Goal: Task Accomplishment & Management: Use online tool/utility

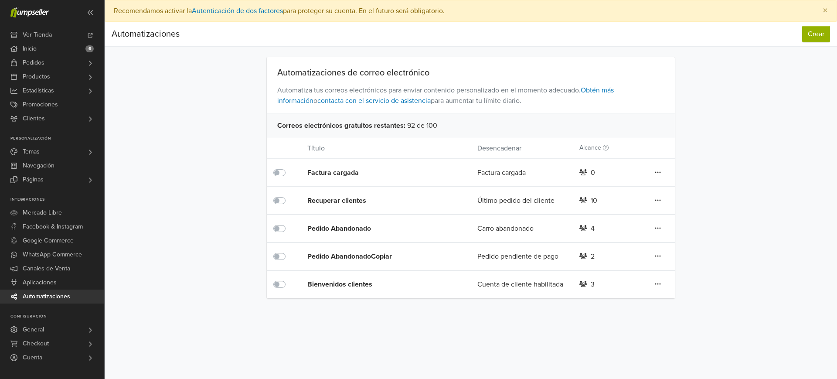
click at [340, 258] on div "Pedido AbandonadoCopiar" at bounding box center [375, 256] width 136 height 10
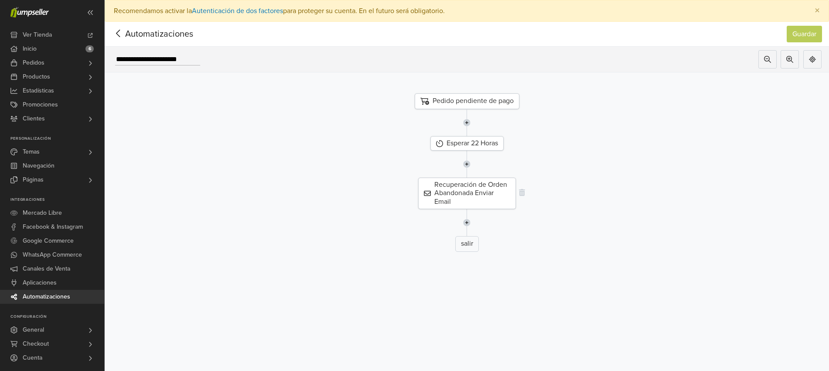
click at [488, 190] on div "Recuperación de Orden Abandonada Enviar Email" at bounding box center [467, 193] width 98 height 31
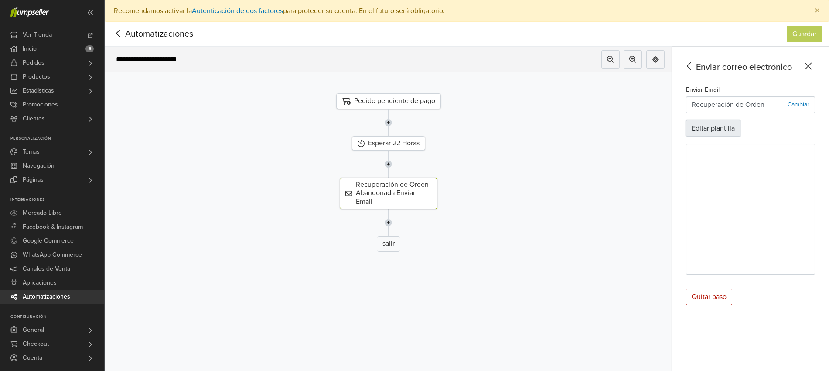
click at [723, 132] on button "Editar plantilla" at bounding box center [713, 128] width 55 height 17
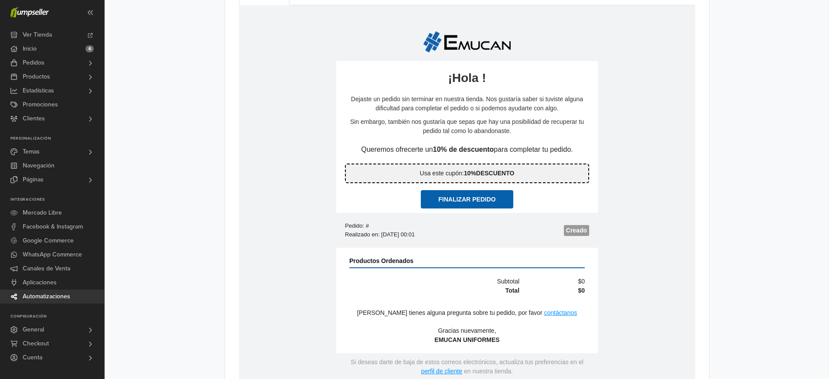
scroll to position [431, 0]
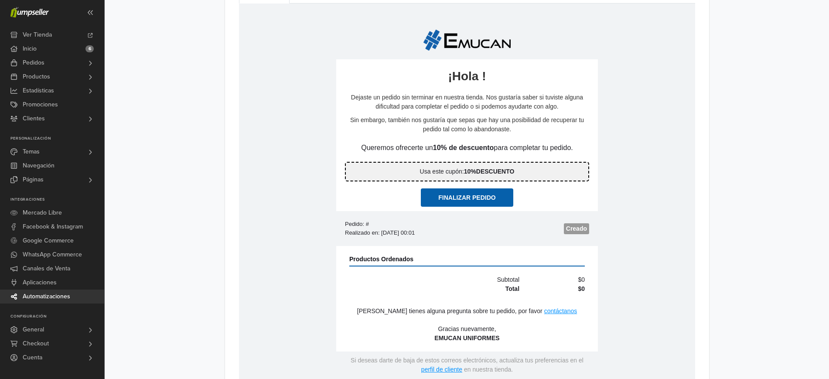
click at [466, 193] on link "Finalizar Pedido" at bounding box center [466, 197] width 92 height 18
click at [31, 297] on span "Automatizaciones" at bounding box center [47, 297] width 48 height 14
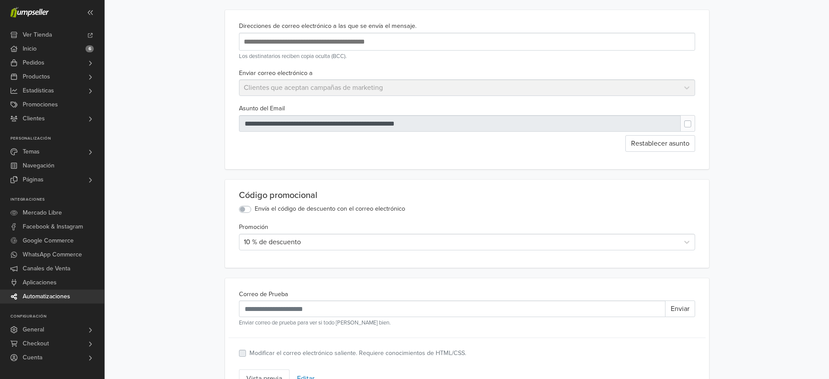
scroll to position [51, 0]
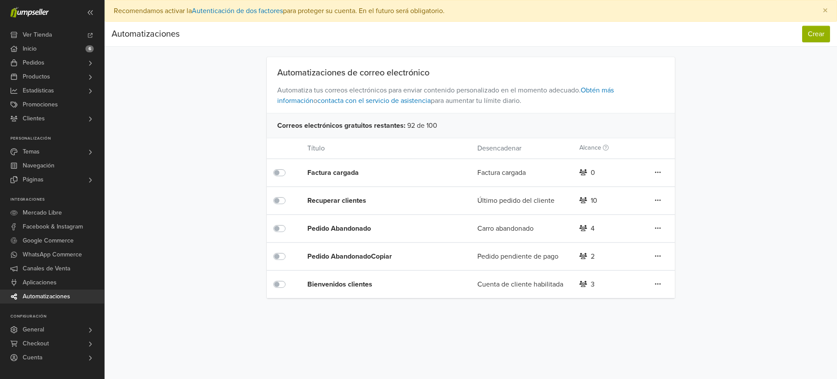
click at [53, 300] on span "Automatizaciones" at bounding box center [47, 297] width 48 height 14
click at [50, 277] on span "Aplicaciones" at bounding box center [40, 283] width 34 height 14
